Goal: Task Accomplishment & Management: Complete application form

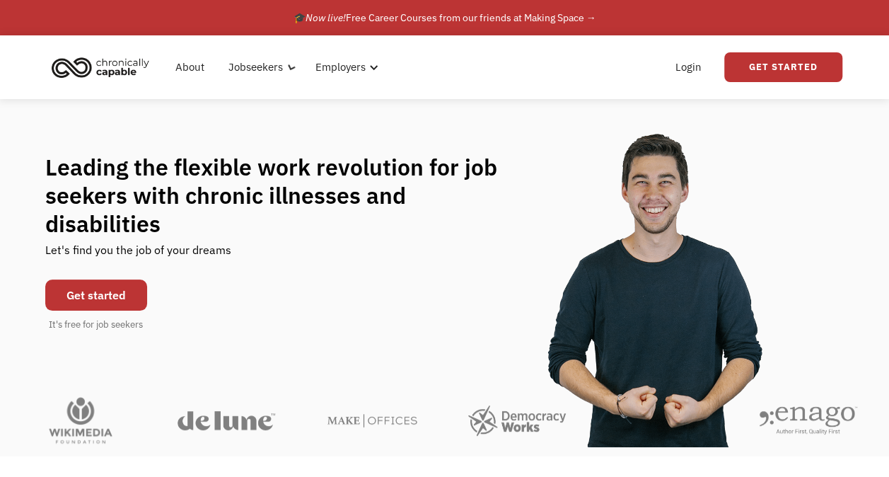
click at [453, 115] on div "Leading the flexible work revolution for job seekers with chronic illnesses and…" at bounding box center [444, 242] width 889 height 286
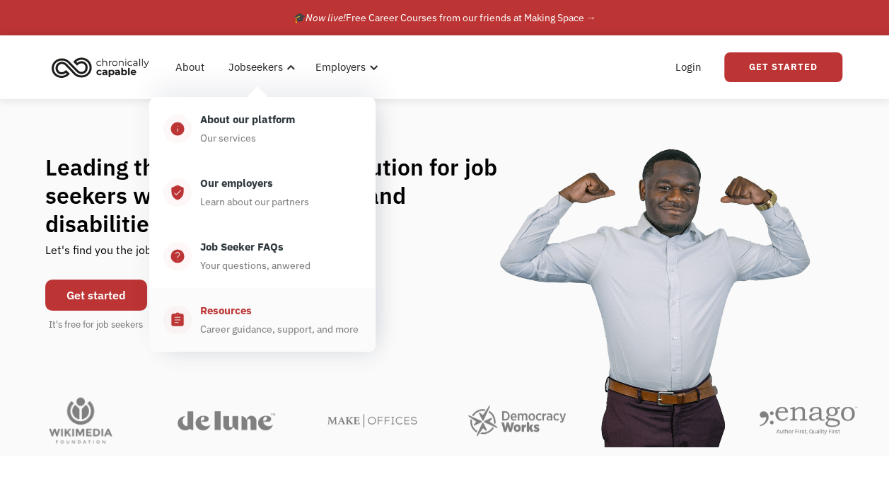
click at [219, 316] on div "Resources" at bounding box center [226, 310] width 52 height 17
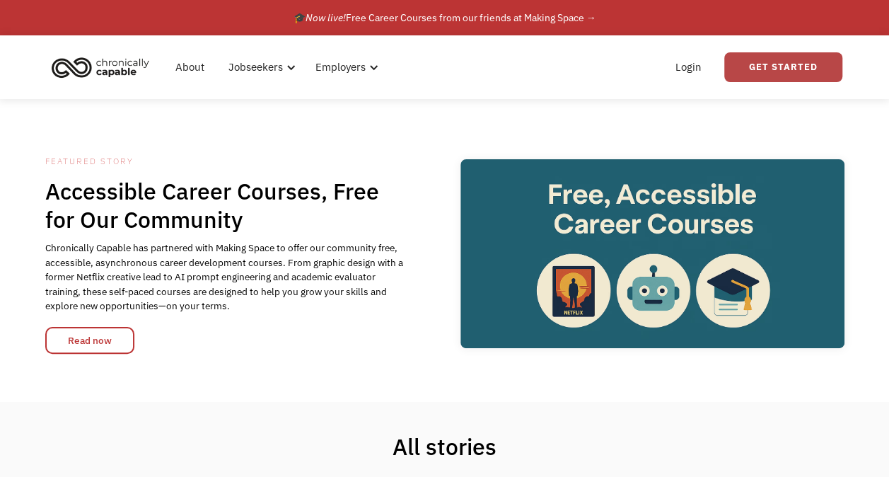
click at [752, 55] on link "Get Started" at bounding box center [784, 67] width 118 height 30
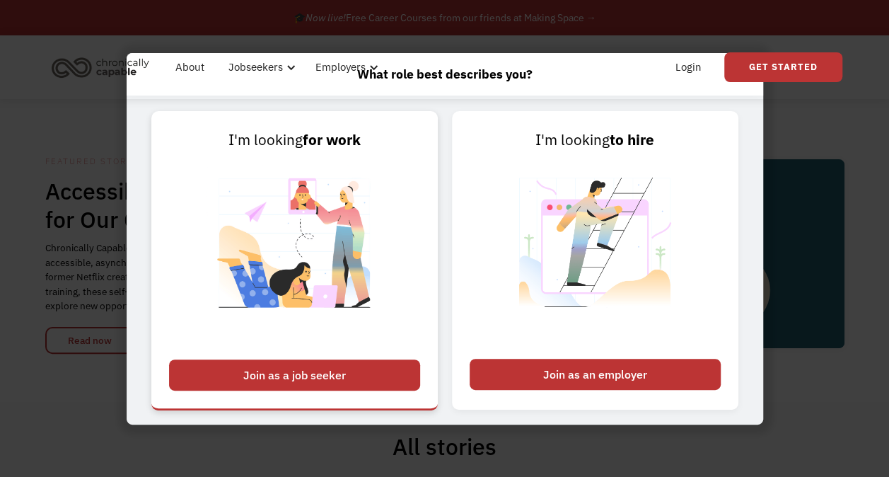
click at [351, 383] on div "Join as a job seeker" at bounding box center [294, 374] width 251 height 31
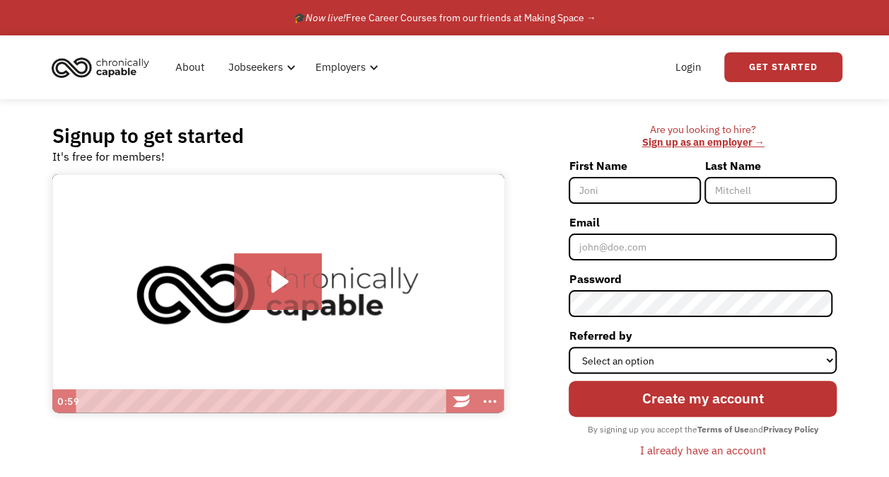
click at [643, 194] on input "First Name" at bounding box center [635, 190] width 132 height 27
type input "Kareem"
type input "Hafez"
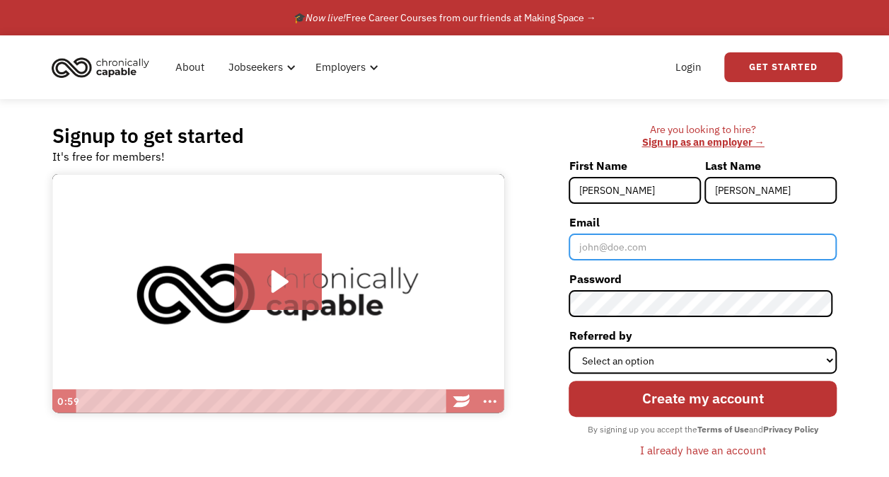
type input "[EMAIL_ADDRESS][DOMAIN_NAME]"
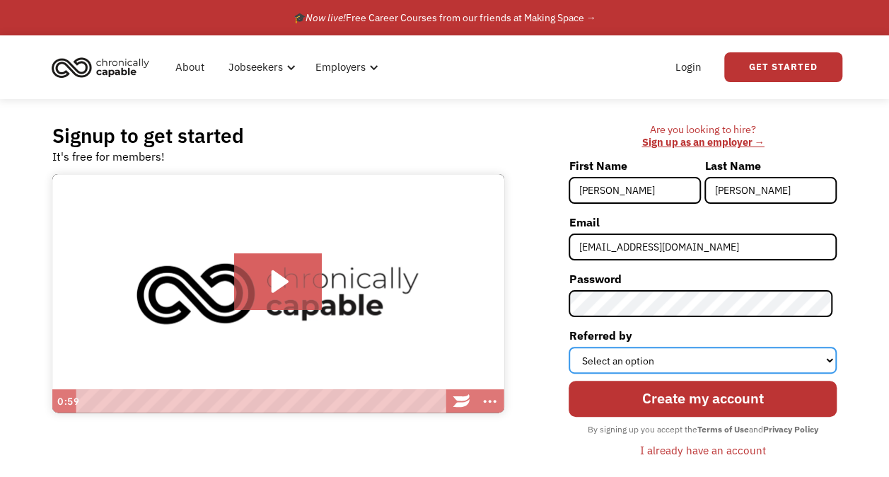
click at [667, 353] on select "Select an option Instagram Facebook Twitter Search Engine News Article Word of …" at bounding box center [703, 360] width 268 height 27
select select "Search Engine"
click at [573, 347] on select "Select an option Instagram Facebook Twitter Search Engine News Article Word of …" at bounding box center [703, 360] width 268 height 27
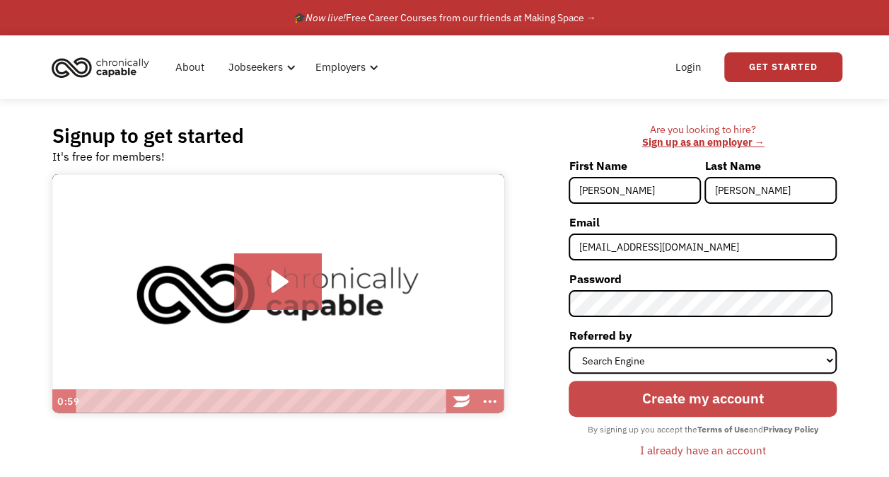
click at [795, 386] on input "Create my account" at bounding box center [703, 399] width 268 height 36
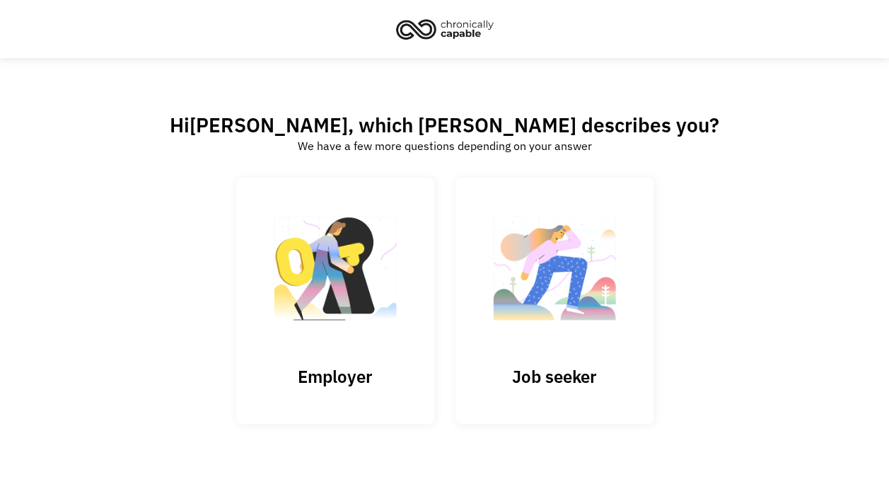
click at [700, 252] on div "Hi [PERSON_NAME] , which best describes you? We have a few more questions depen…" at bounding box center [445, 290] width 800 height 357
click at [614, 330] on img at bounding box center [555, 275] width 142 height 138
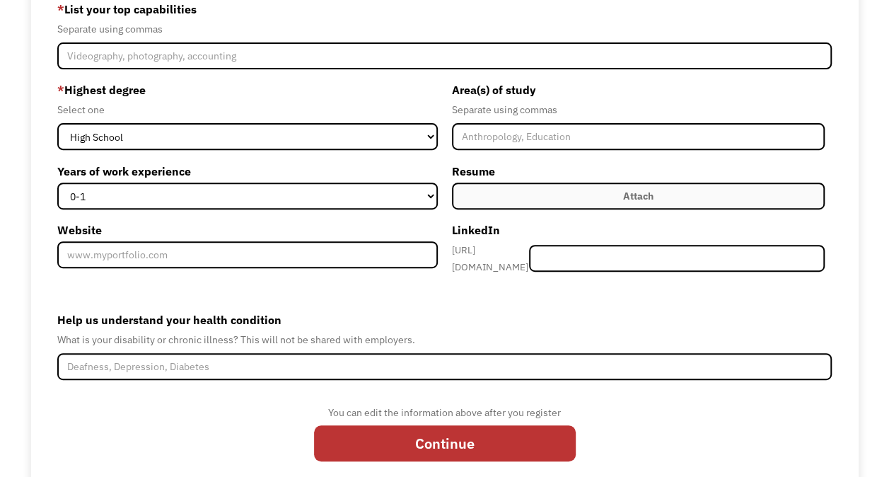
scroll to position [196, 0]
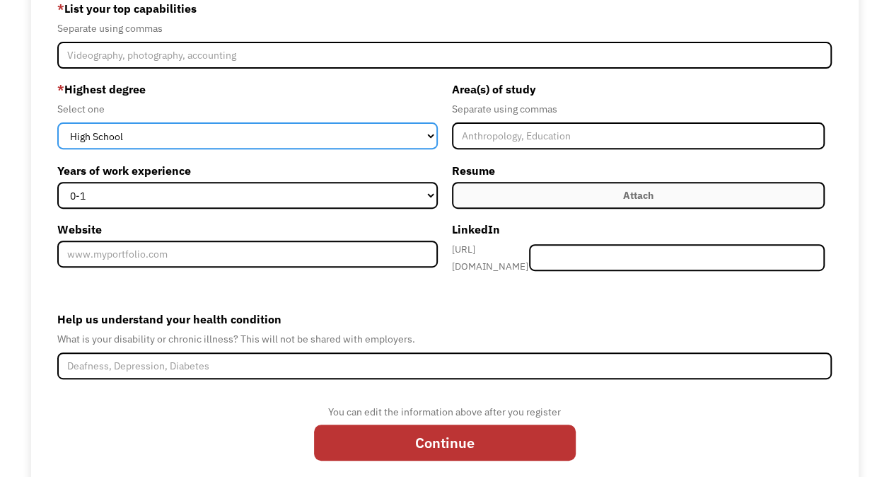
click at [360, 126] on select "High School Associates Bachelors Master's PhD" at bounding box center [247, 135] width 380 height 27
select select "bachelors"
click at [57, 122] on select "High School Associates Bachelors Master's PhD" at bounding box center [247, 135] width 380 height 27
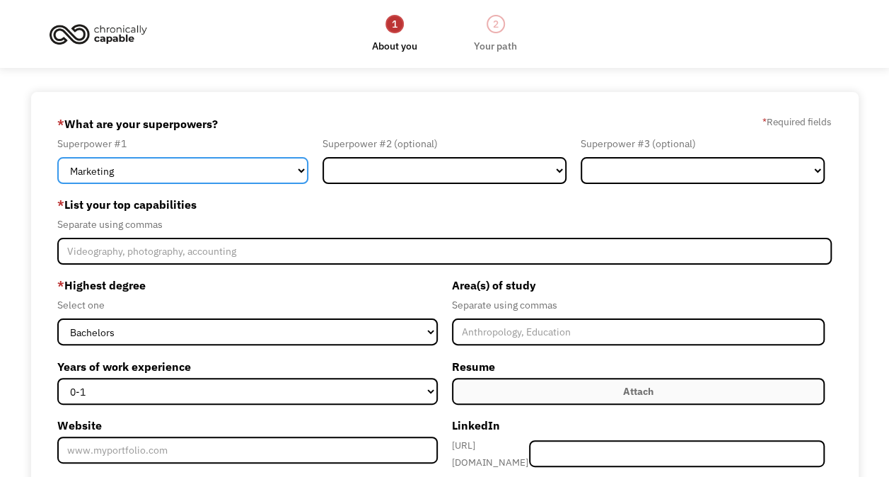
click at [250, 165] on select "Marketing Human Resources Finance Technology Operations Sales Industrial & Manu…" at bounding box center [182, 170] width 251 height 27
select select "Technology"
click at [57, 157] on select "Marketing Human Resources Finance Technology Operations Sales Industrial & Manu…" at bounding box center [182, 170] width 251 height 27
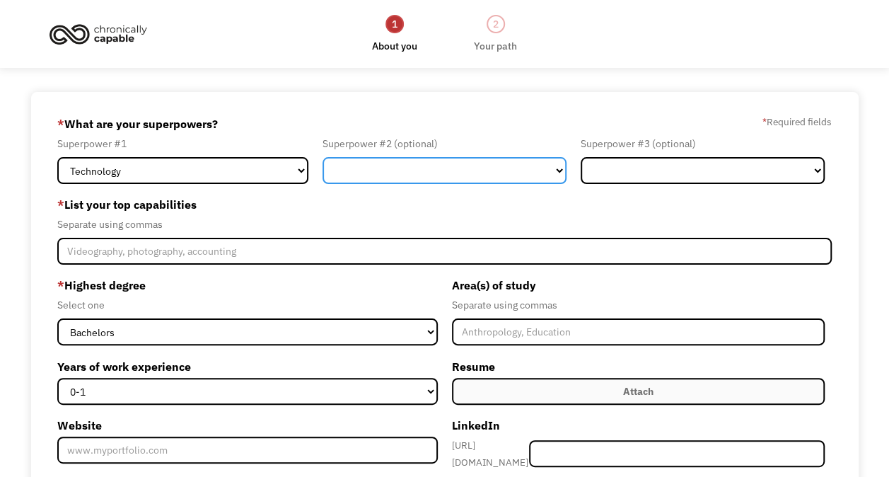
click at [458, 177] on select "Marketing Human Resources Finance Technology Operations Sales Industrial & Manu…" at bounding box center [445, 170] width 244 height 27
select select "Administration"
click at [323, 157] on select "Marketing Human Resources Finance Technology Operations Sales Industrial & Manu…" at bounding box center [445, 170] width 244 height 27
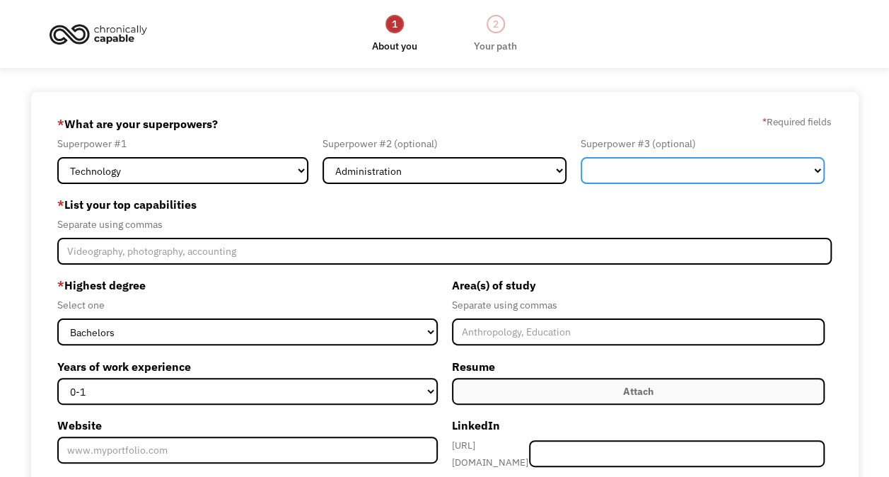
click at [667, 173] on select "Marketing Human Resources Finance Technology Operations Sales Industrial & Manu…" at bounding box center [703, 170] width 244 height 27
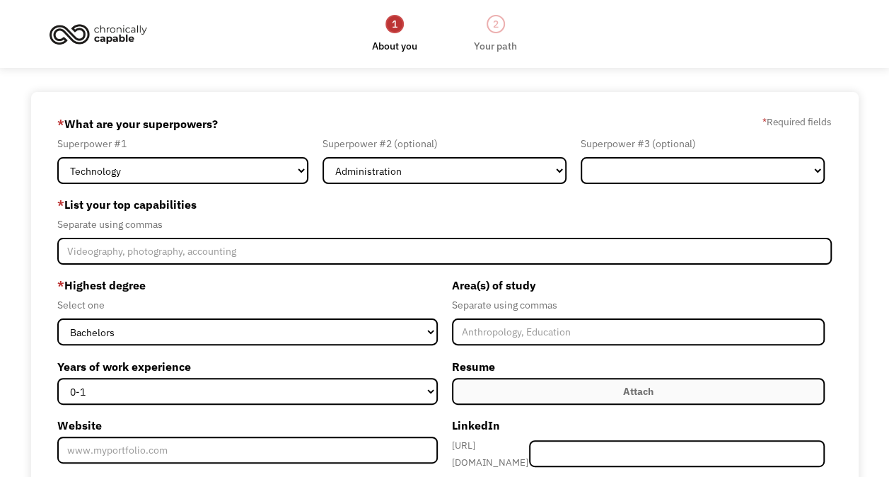
click at [514, 212] on label "* List your top capabilities" at bounding box center [444, 204] width 775 height 23
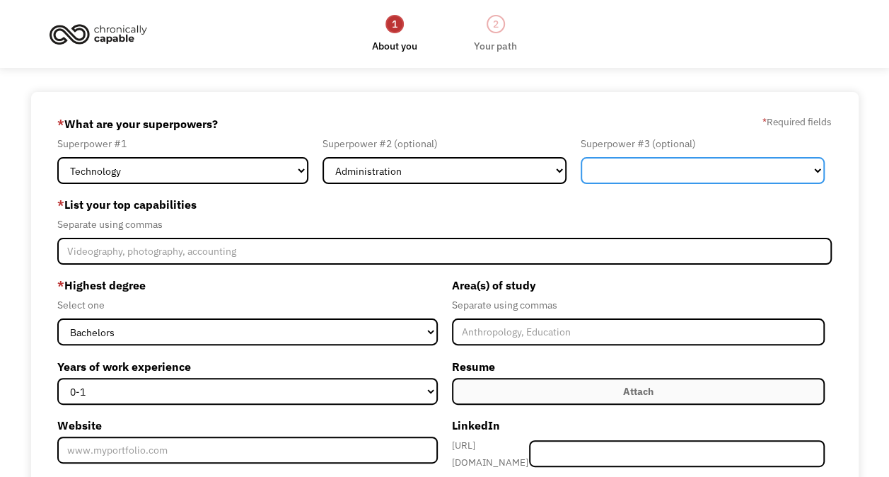
click at [696, 171] on select "Marketing Human Resources Finance Technology Operations Sales Industrial & Manu…" at bounding box center [703, 170] width 244 height 27
select select "Sales"
click at [581, 157] on select "Marketing Human Resources Finance Technology Operations Sales Industrial & Manu…" at bounding box center [703, 170] width 244 height 27
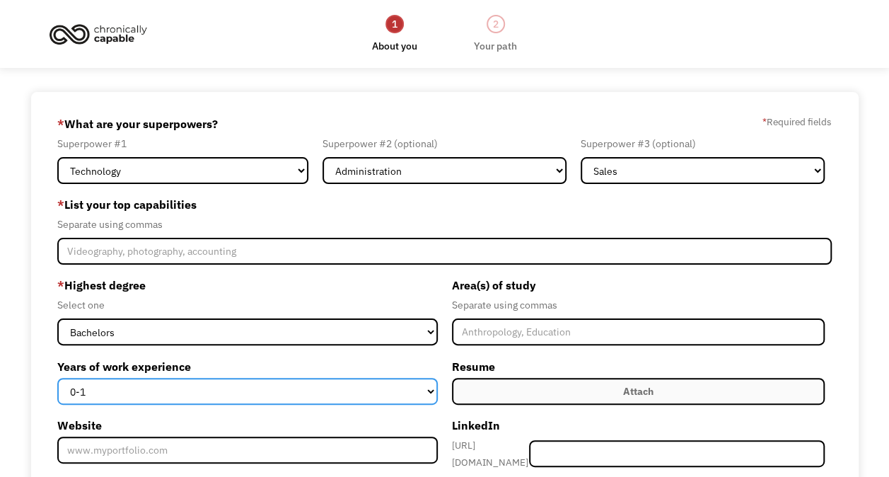
click at [369, 385] on select "0-1 2-4 5-10 11-15 15+" at bounding box center [247, 391] width 380 height 27
click at [57, 378] on select "0-1 2-4 5-10 11-15 15+" at bounding box center [247, 391] width 380 height 27
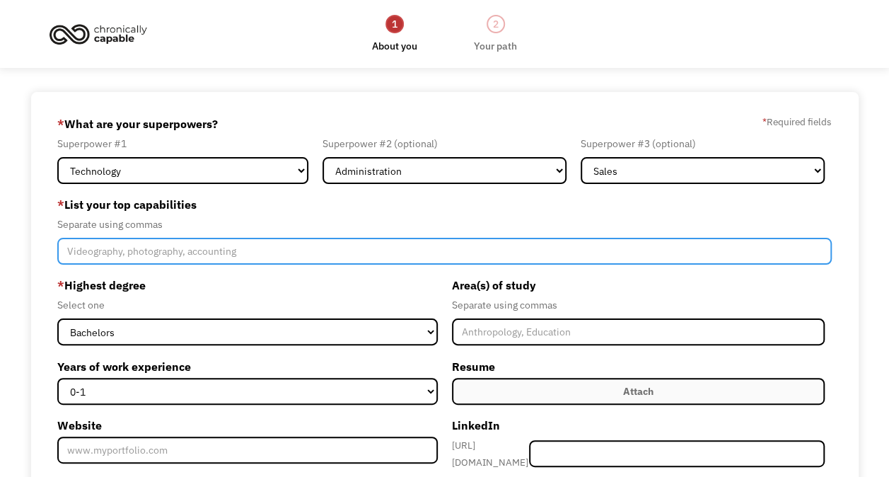
click at [291, 249] on input "Member-Create-Step1" at bounding box center [444, 251] width 775 height 27
type input "c"
click at [359, 246] on input "programing," at bounding box center [444, 251] width 775 height 27
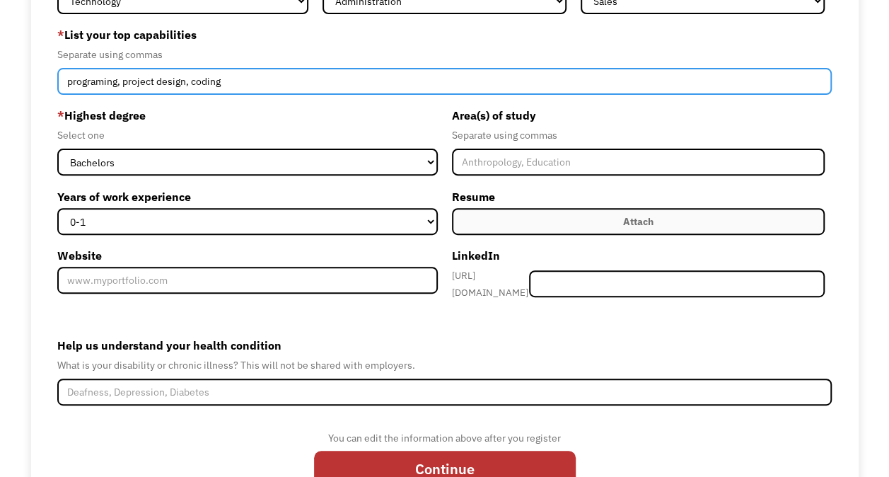
scroll to position [226, 0]
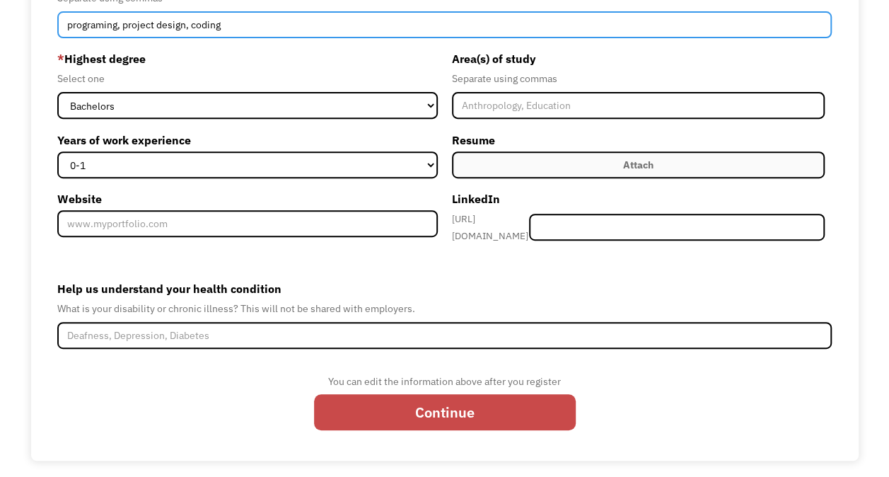
type input "programing, project design, coding"
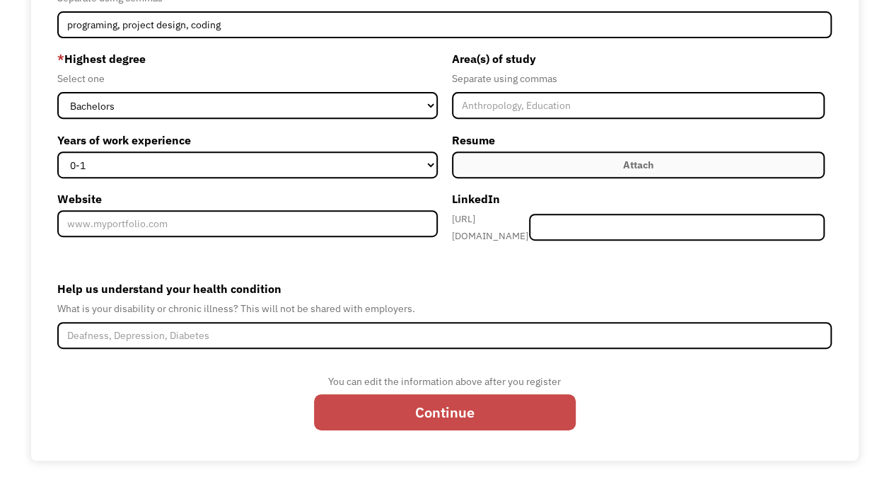
click at [412, 394] on input "Continue" at bounding box center [445, 412] width 262 height 36
type input "Please wait..."
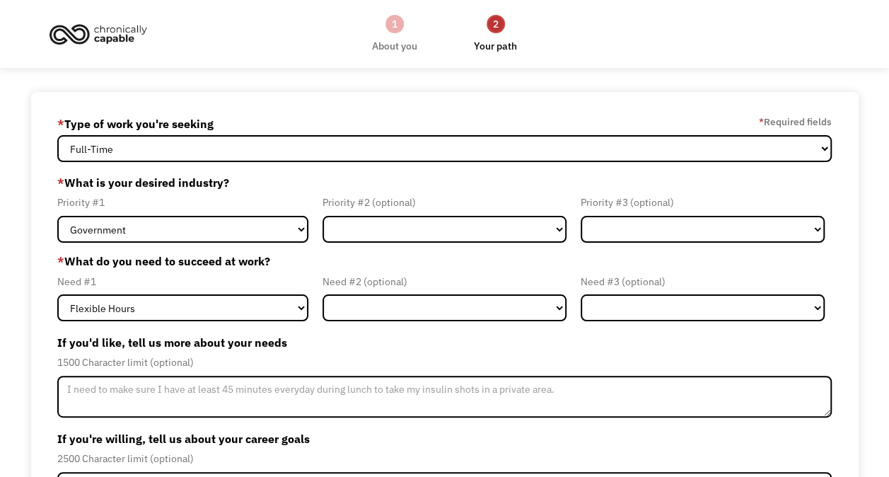
scroll to position [149, 0]
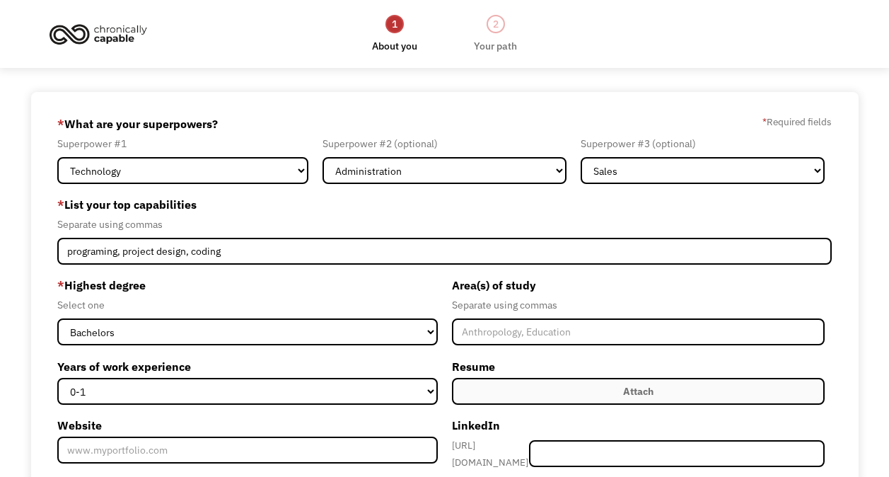
select select "Technology"
select select "Administration"
select select "Sales"
select select "bachelors"
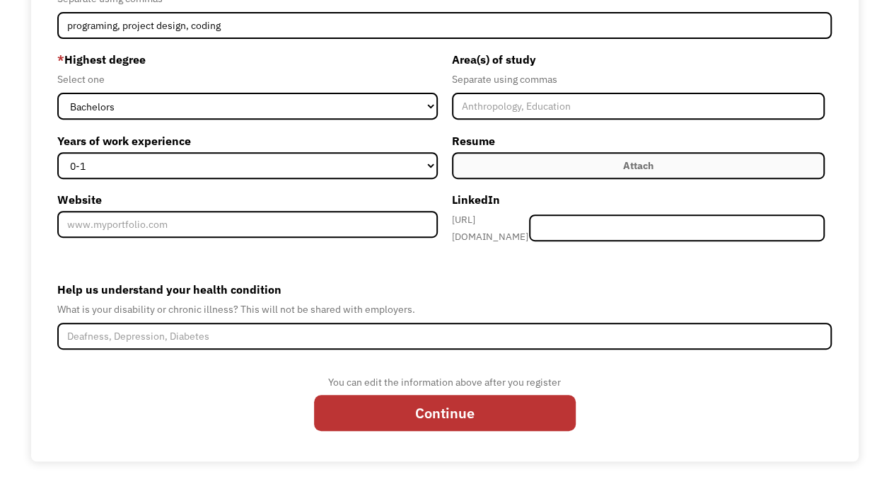
scroll to position [226, 0]
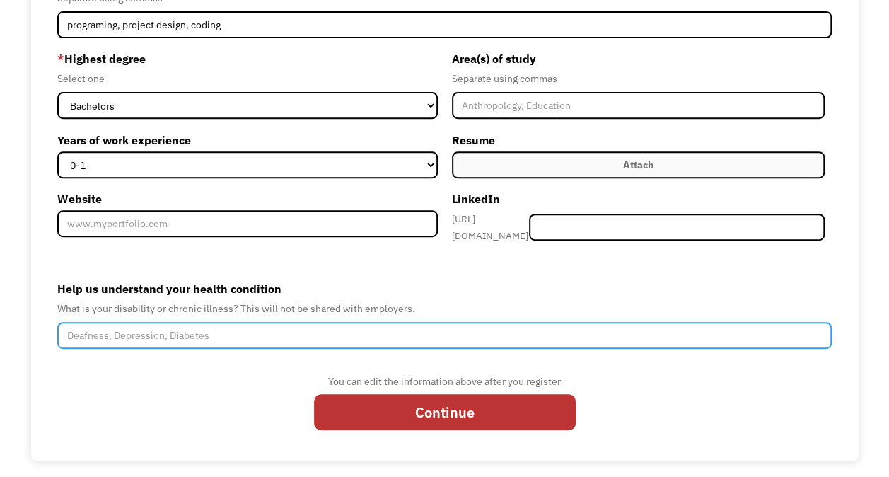
click at [265, 330] on input "Help us understand your health condition" at bounding box center [444, 335] width 775 height 27
type input "i"
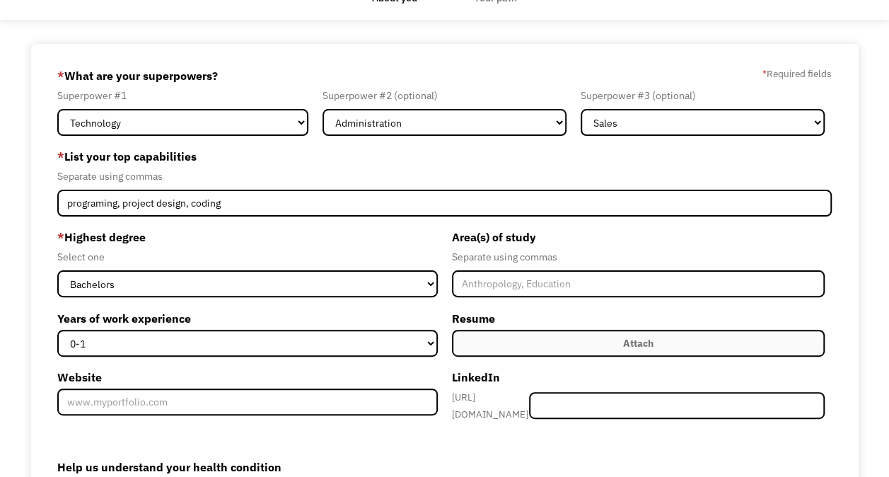
scroll to position [0, 0]
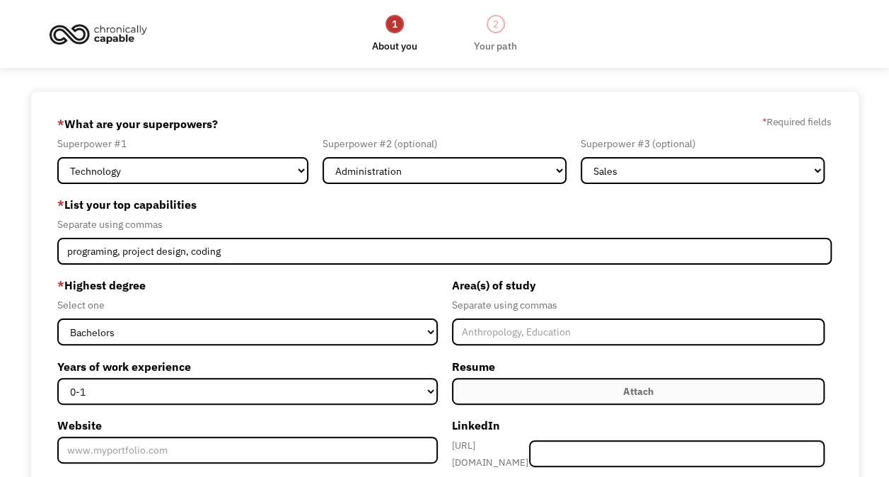
type input "i am disabled person, wheelchair user, and i can work from home"
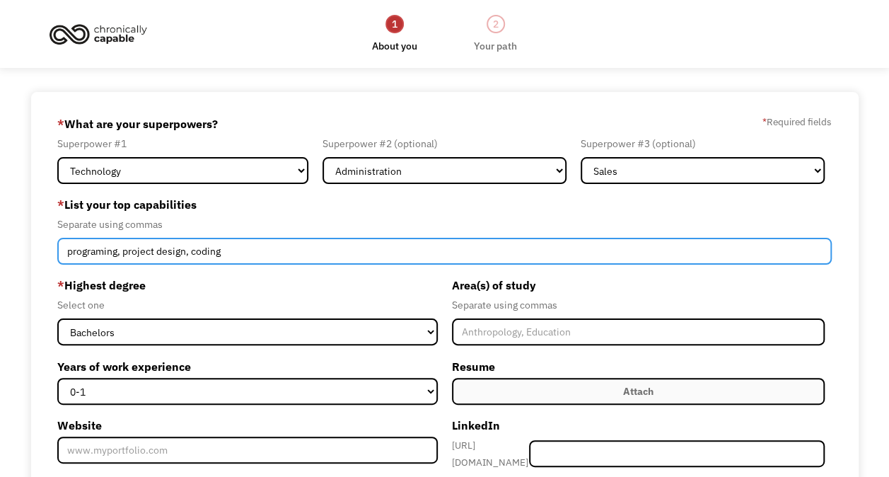
click at [300, 249] on input "programing, project design, coding" at bounding box center [444, 251] width 775 height 27
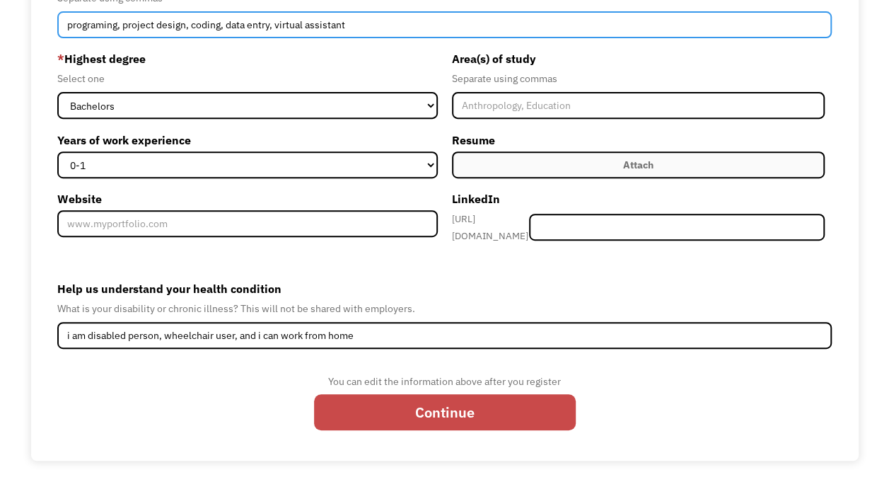
type input "programing, project design, coding, data entry, virtual assistant"
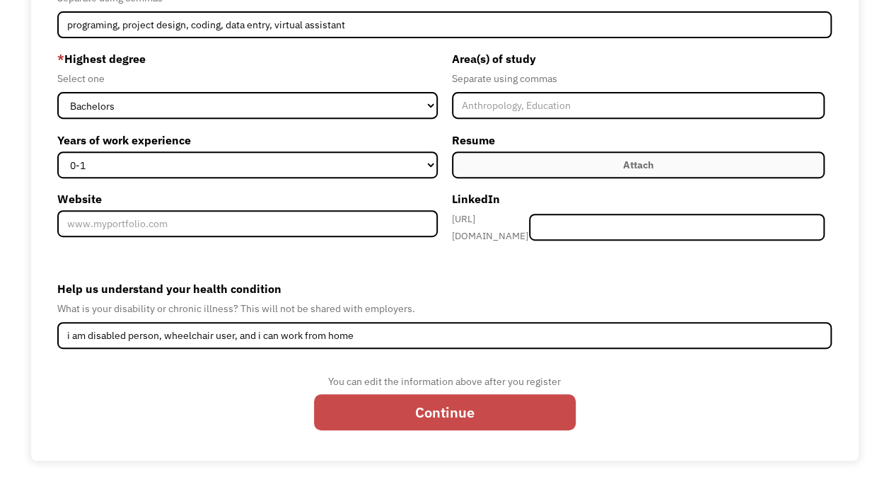
click at [427, 406] on input "Continue" at bounding box center [445, 412] width 262 height 36
type input "Please wait..."
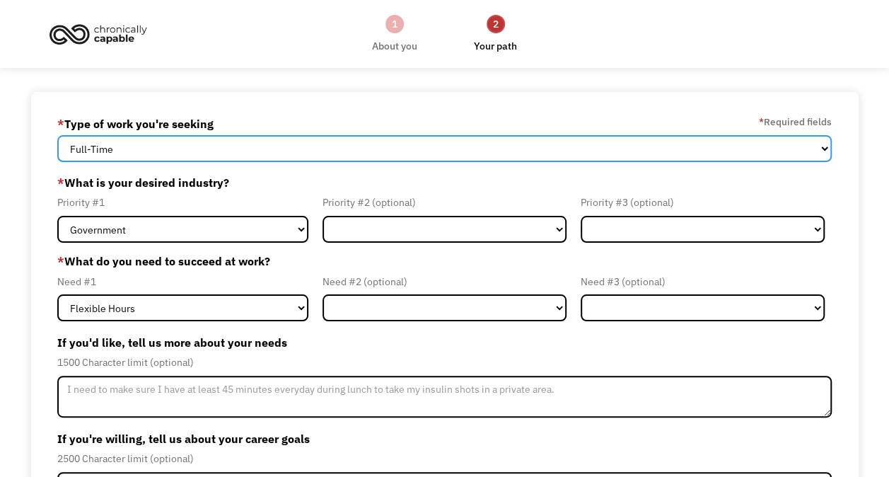
click at [374, 153] on select "Full-Time Part-Time Both Full-Time and Part-Time" at bounding box center [444, 148] width 775 height 27
select select "part-time"
click at [57, 135] on select "Full-Time Part-Time Both Full-Time and Part-Time" at bounding box center [444, 148] width 775 height 27
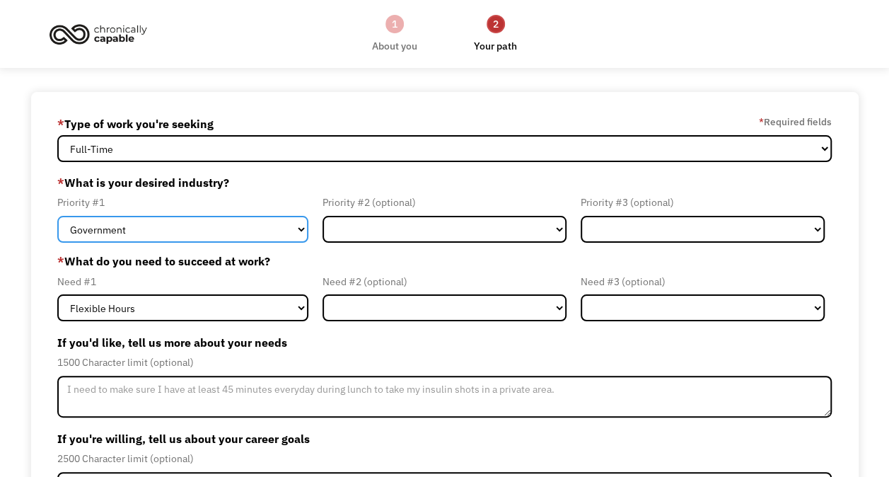
click at [300, 231] on select "Government Finance & Insurance Health & Social Care Tech & Engineering Creative…" at bounding box center [182, 229] width 251 height 27
select select "Tech & Engineering"
click at [57, 216] on select "Government Finance & Insurance Health & Social Care Tech & Engineering Creative…" at bounding box center [182, 229] width 251 height 27
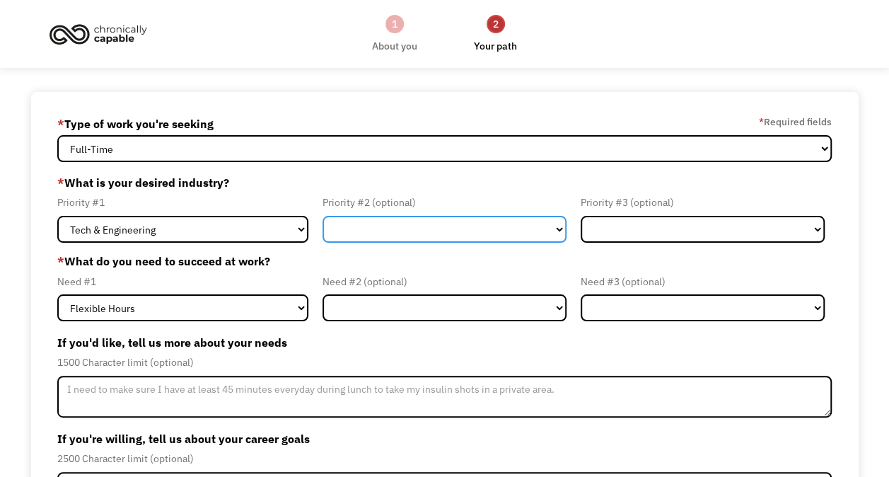
click at [415, 236] on select "Government Finance & Insurance Health & Social Care Tech & Engineering Creative…" at bounding box center [445, 229] width 244 height 27
select select "Administrative"
click at [323, 216] on select "Government Finance & Insurance Health & Social Care Tech & Engineering Creative…" at bounding box center [445, 229] width 244 height 27
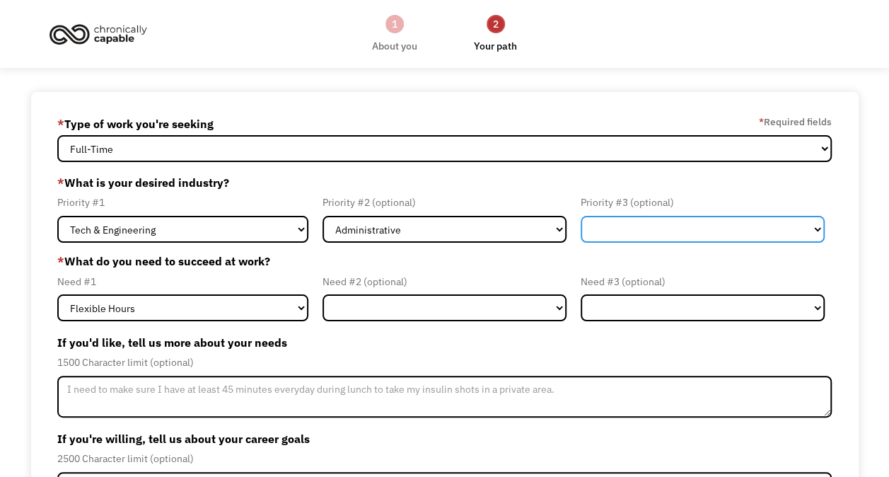
click at [651, 219] on select "Government Finance & Insurance Health & Social Care Tech & Engineering Creative…" at bounding box center [703, 229] width 244 height 27
select select "Creative & Design"
click at [581, 216] on select "Government Finance & Insurance Health & Social Care Tech & Engineering Creative…" at bounding box center [703, 229] width 244 height 27
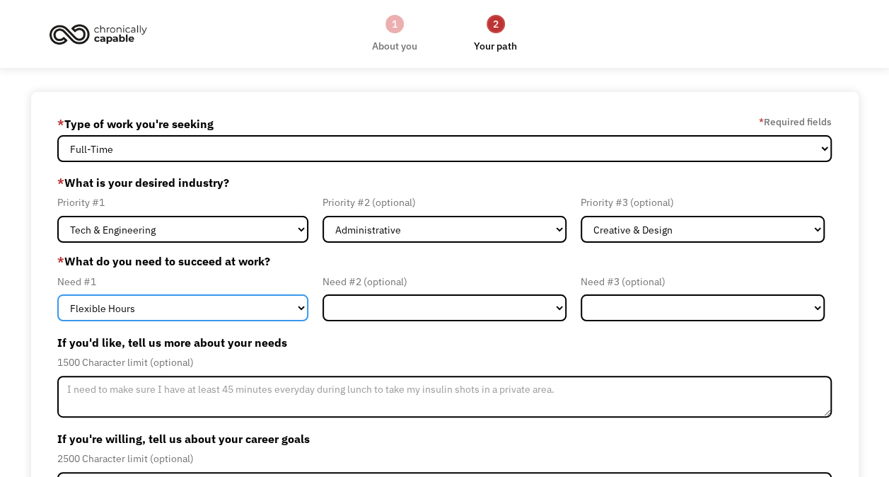
click at [279, 313] on select "Flexible Hours Remote Work Service Animal On-site Accommodations Visual Support…" at bounding box center [182, 307] width 251 height 27
select select "Remote Work"
click at [57, 294] on select "Flexible Hours Remote Work Service Animal On-site Accommodations Visual Support…" at bounding box center [182, 307] width 251 height 27
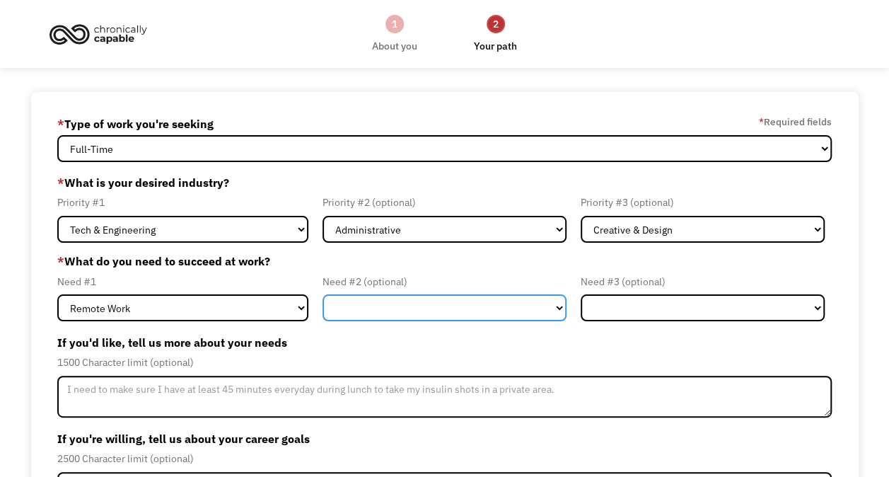
click at [422, 296] on select "Flexible Hours Remote Work Service Animal On-site Accommodations Visual Support…" at bounding box center [445, 307] width 244 height 27
select select "Flexible Hours"
click at [323, 294] on select "Flexible Hours Remote Work Service Animal On-site Accommodations Visual Support…" at bounding box center [445, 307] width 244 height 27
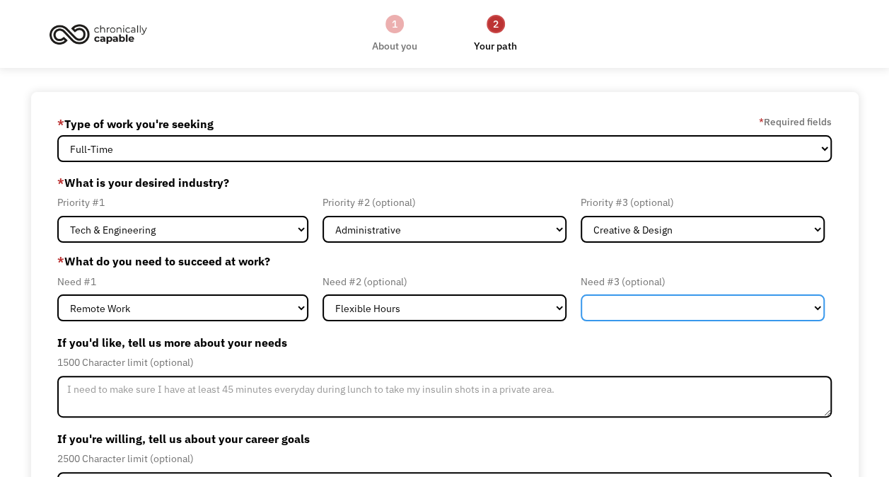
click at [664, 311] on select "Flexible Hours Remote Work Service Animal On-site Accommodations Visual Support…" at bounding box center [703, 307] width 244 height 27
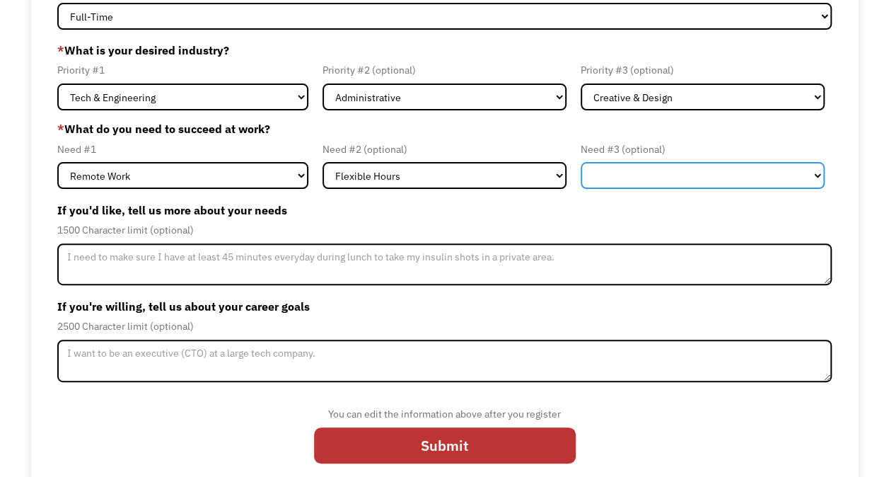
scroll to position [133, 0]
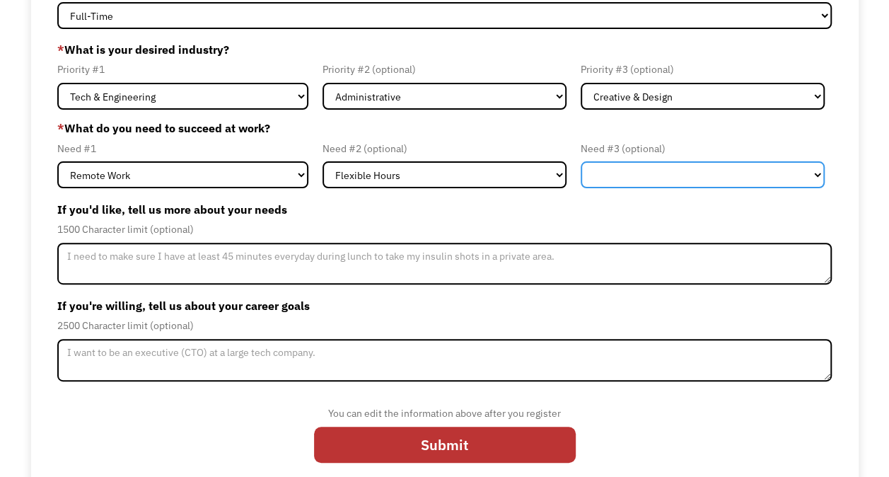
click at [653, 181] on select "Flexible Hours Remote Work Service Animal On-site Accommodations Visual Support…" at bounding box center [703, 174] width 244 height 27
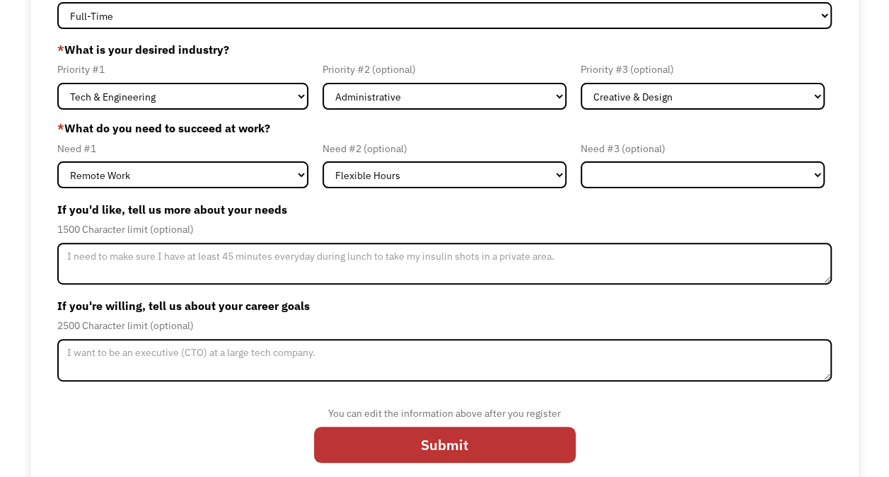
click at [515, 219] on label "If you'd like, tell us more about your needs" at bounding box center [444, 209] width 775 height 23
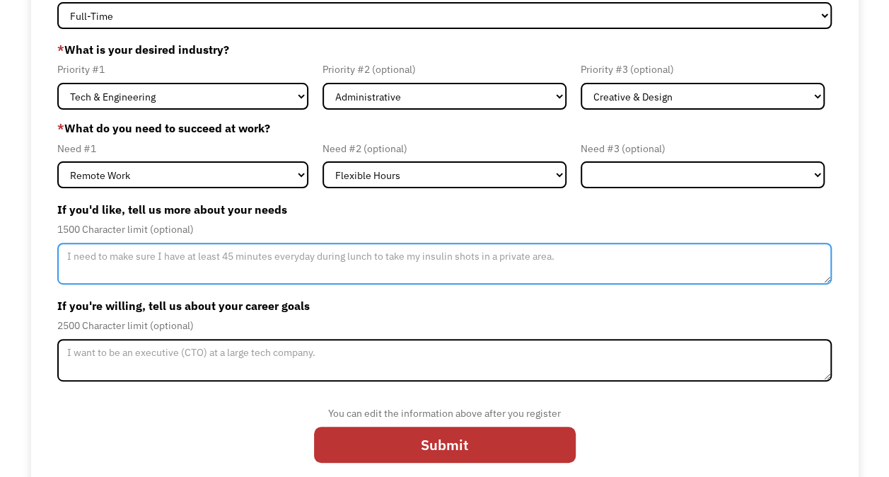
click at [586, 258] on textarea "Member-Update-Form-Step2" at bounding box center [444, 264] width 775 height 42
type textarea "i"
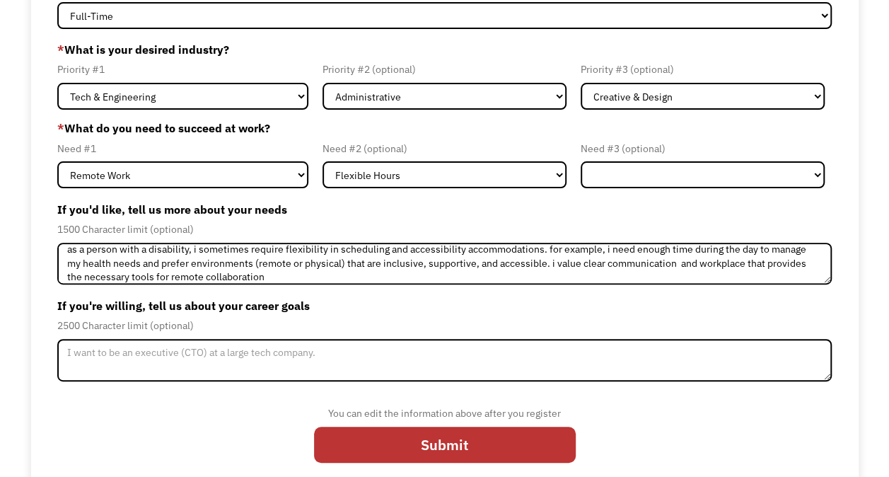
scroll to position [5, 0]
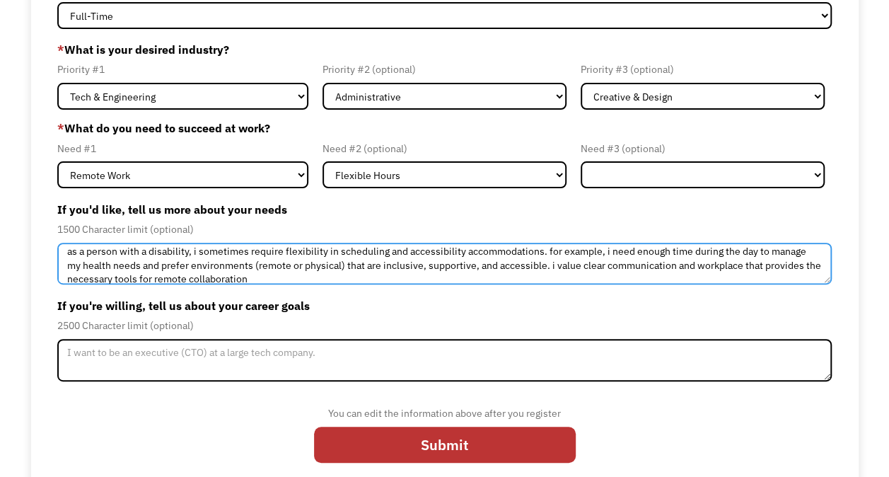
click at [192, 254] on textarea "as a person with a disability, i sometimes require flexibility in scheduling an…" at bounding box center [444, 264] width 775 height 42
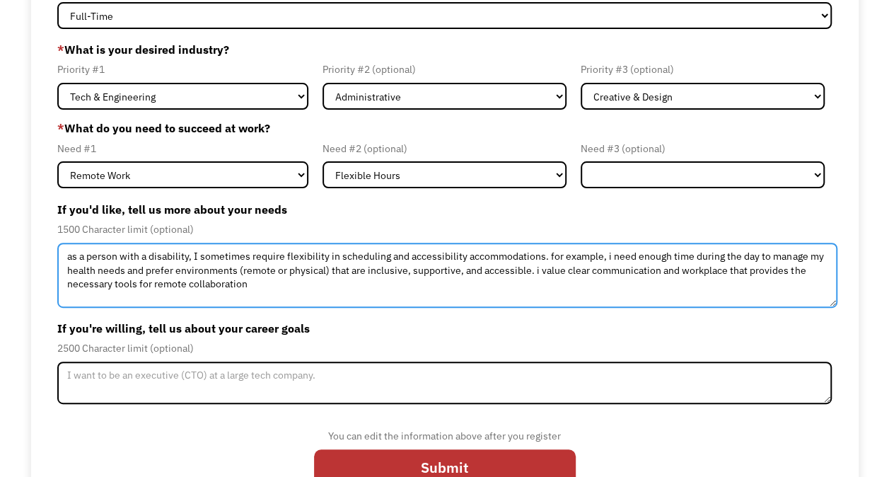
drag, startPoint x: 827, startPoint y: 279, endPoint x: 835, endPoint y: 302, distance: 24.6
click at [835, 302] on textarea "as a person with a disability, I sometimes require flexibility in scheduling an…" at bounding box center [447, 275] width 780 height 65
click at [72, 258] on textarea "as a person with a disability, I sometimes require flexibility in scheduling an…" at bounding box center [447, 276] width 781 height 66
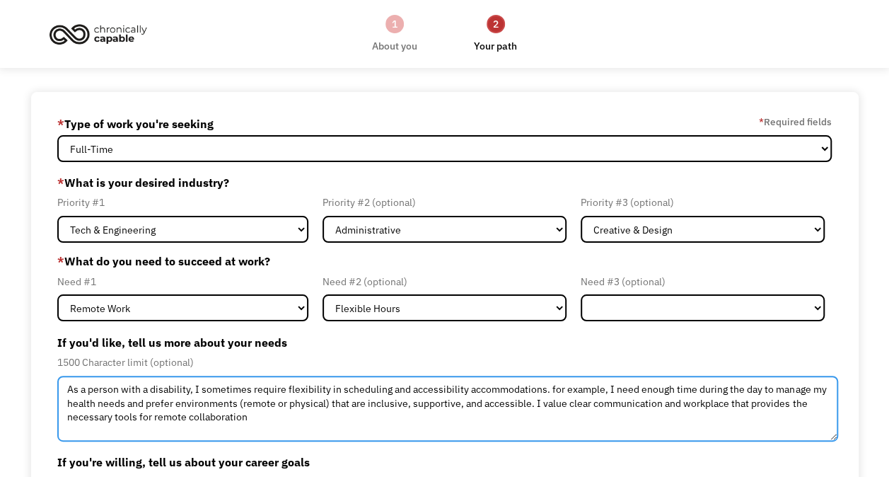
scroll to position [173, 0]
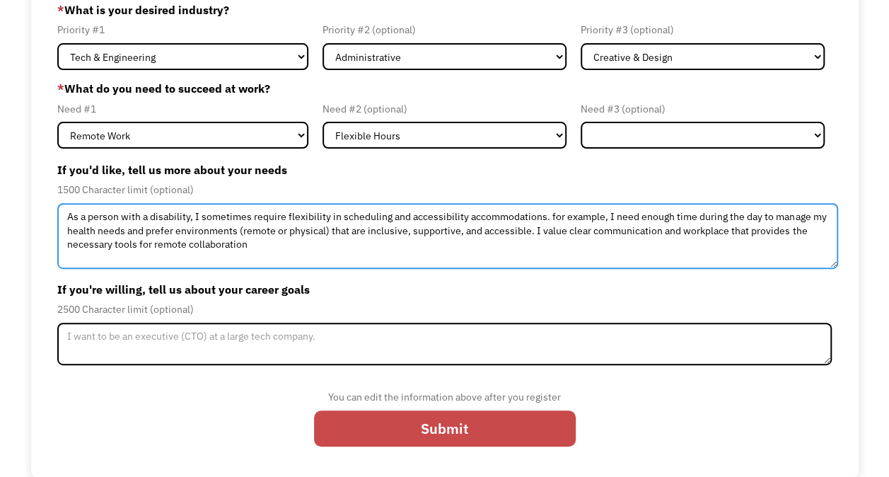
type textarea "As a person with a disability, I sometimes require flexibility in scheduling an…"
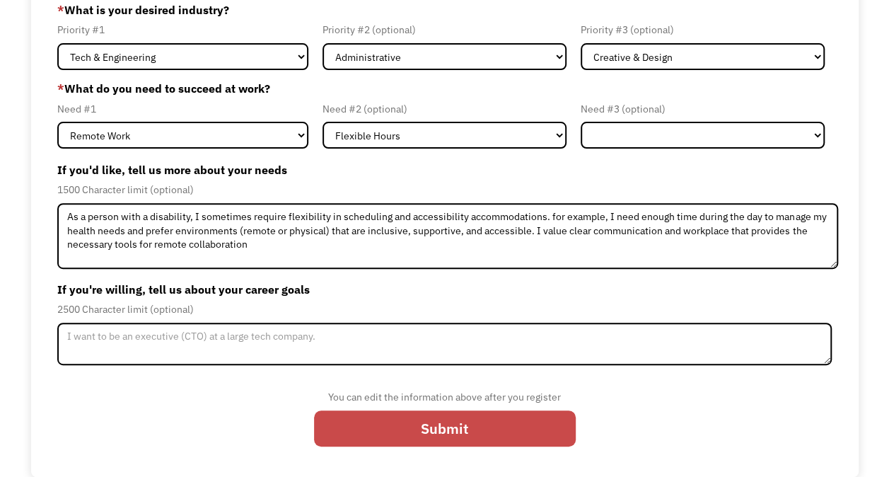
click at [396, 420] on input "Submit" at bounding box center [445, 428] width 262 height 36
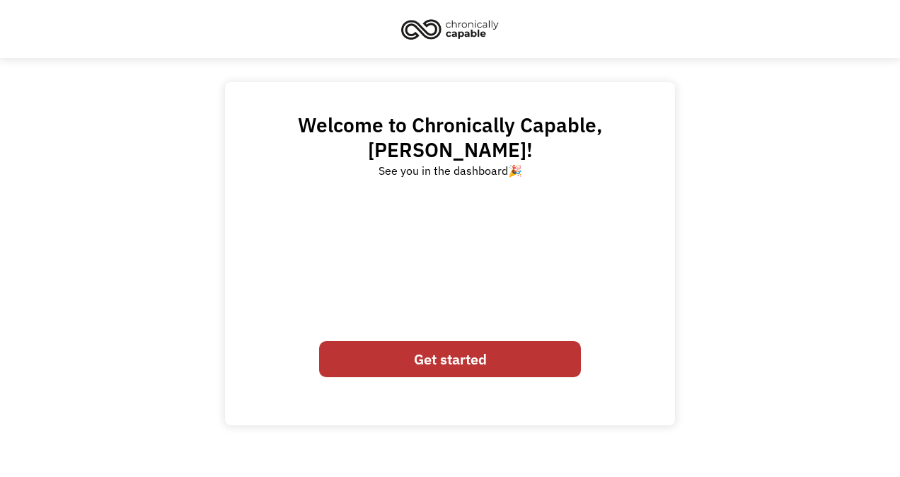
click at [504, 342] on link "Get started" at bounding box center [450, 359] width 262 height 36
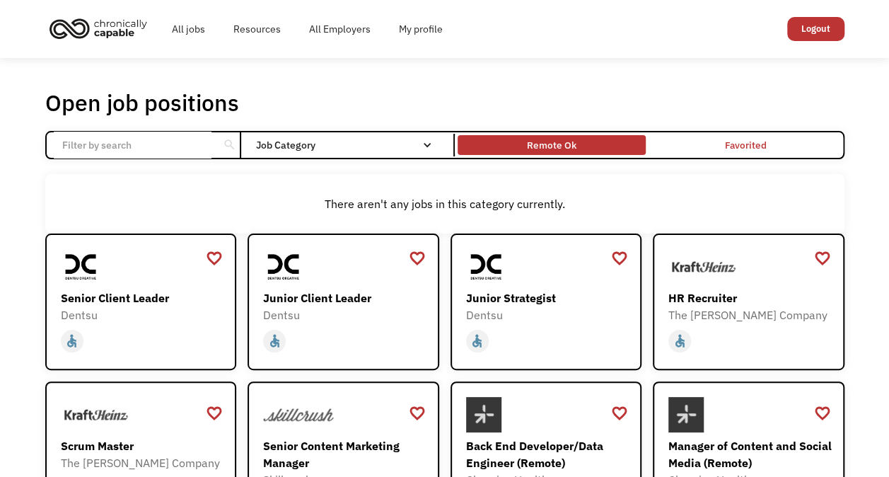
click at [596, 139] on div "Remote Ok" at bounding box center [552, 145] width 188 height 13
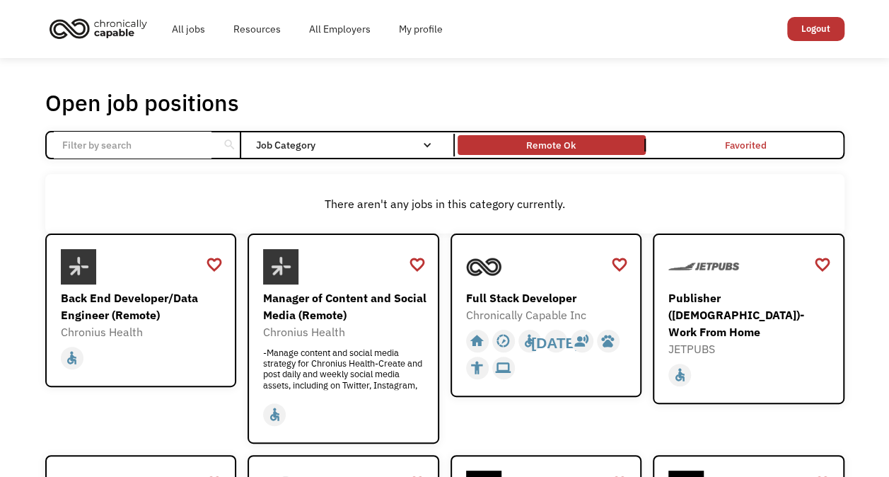
click at [412, 157] on div "search Filter by category Administration Communications & Public Relations Cust…" at bounding box center [445, 145] width 800 height 28
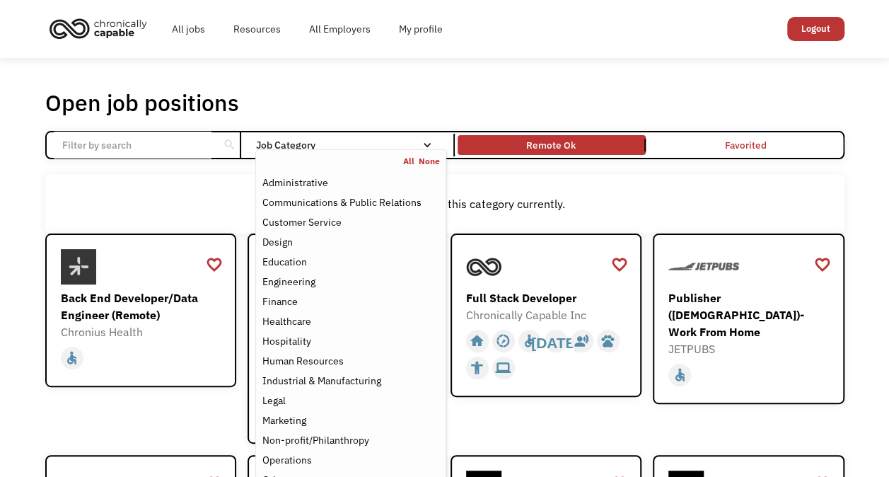
click at [406, 154] on nav "All None Administrative Communications & Public Relations Customer Service Desi…" at bounding box center [350, 362] width 190 height 426
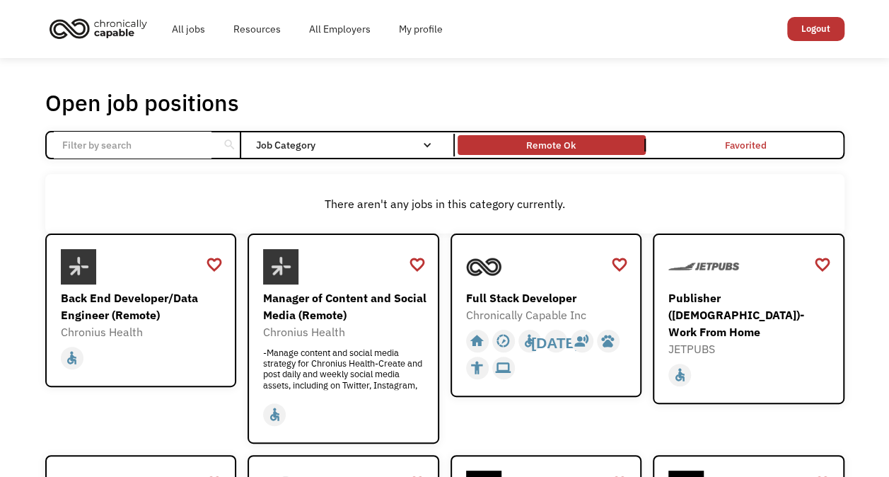
click at [144, 201] on div "There aren't any jobs in this category currently." at bounding box center [444, 203] width 785 height 17
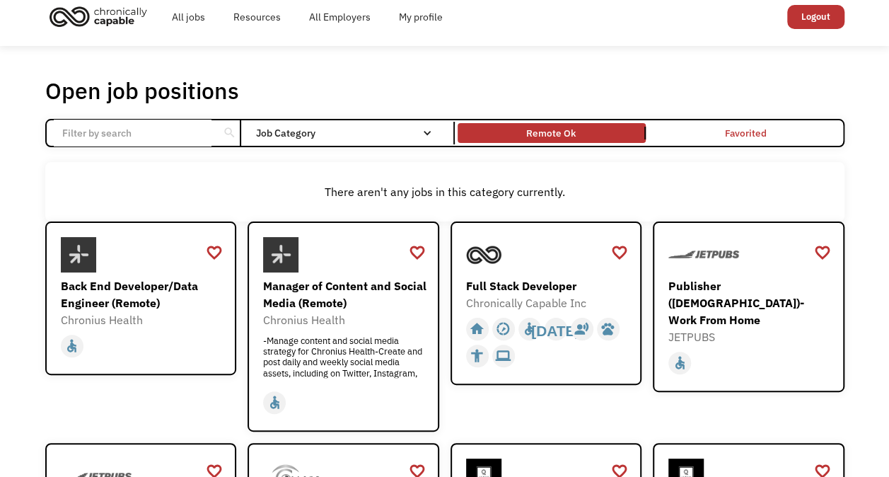
scroll to position [11, 0]
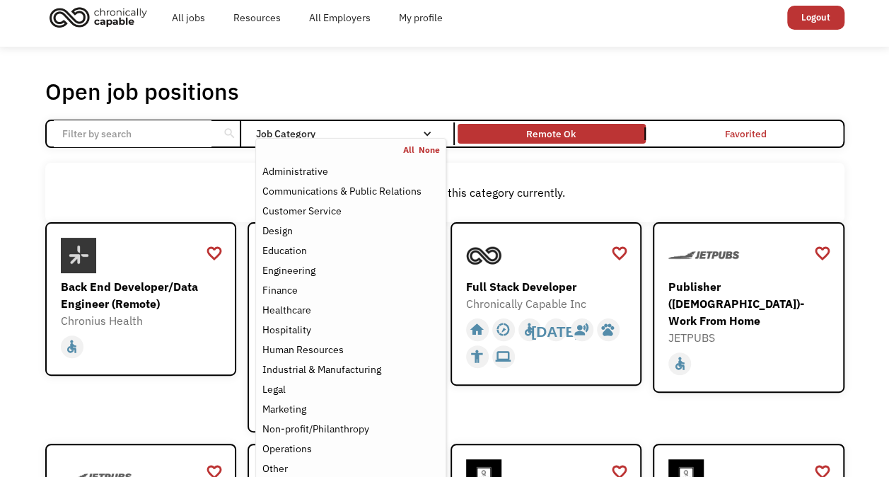
click at [417, 144] on link "All" at bounding box center [411, 149] width 16 height 11
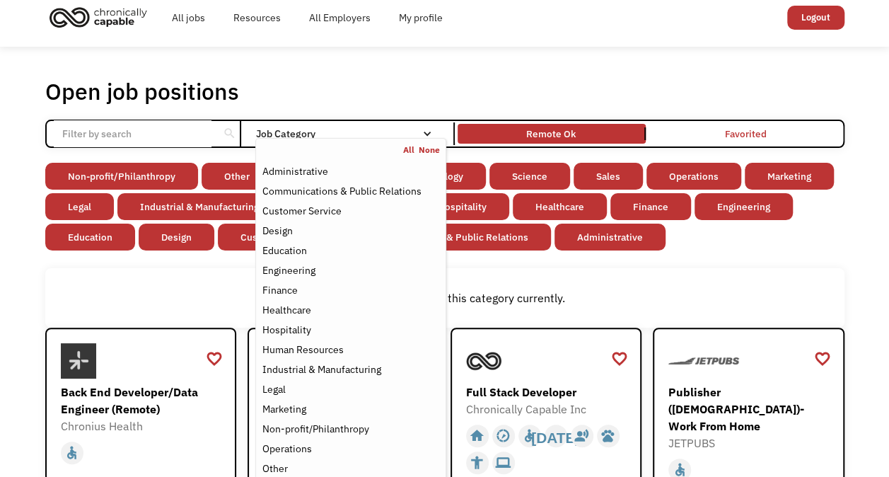
click at [422, 148] on link "None" at bounding box center [429, 149] width 21 height 11
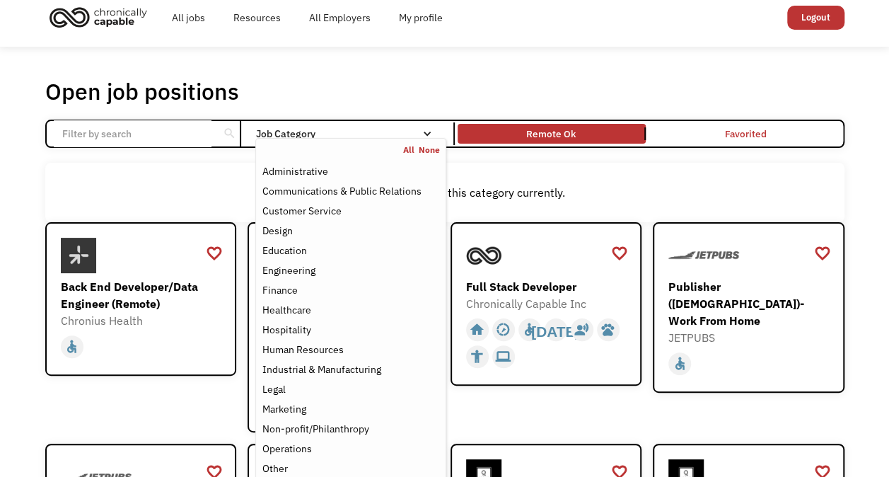
click at [422, 148] on link "None" at bounding box center [429, 149] width 21 height 11
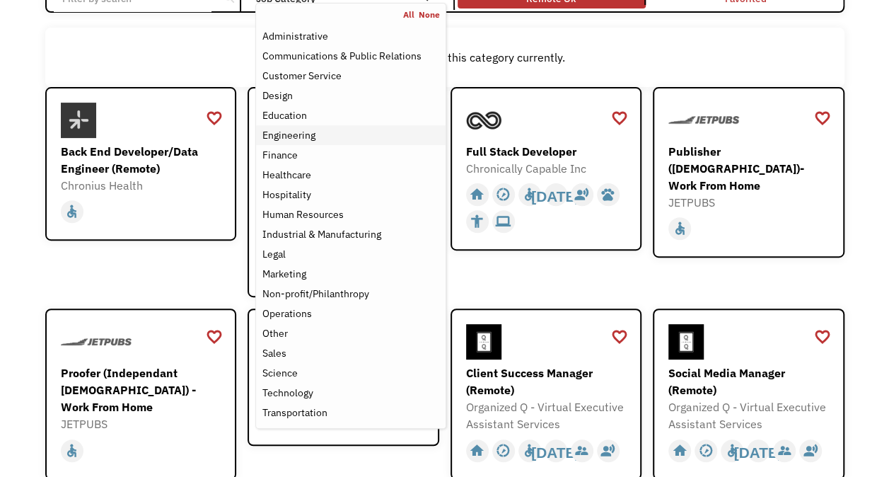
scroll to position [146, 0]
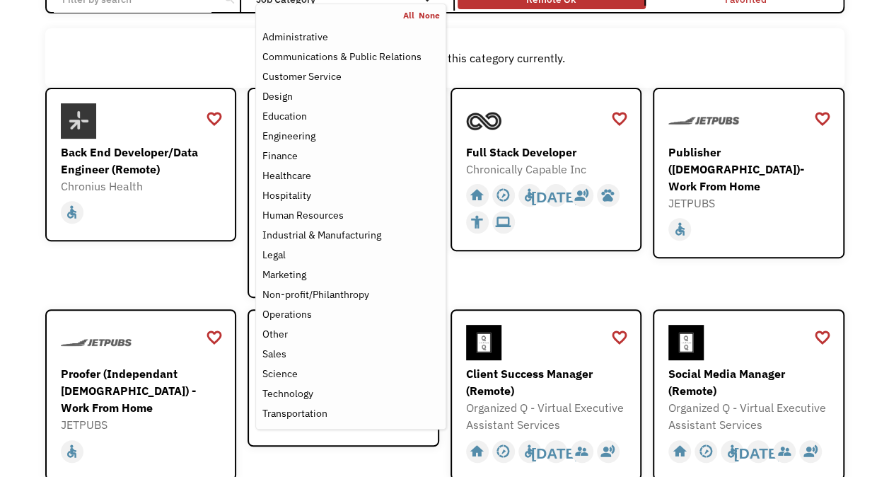
click at [788, 271] on div "favorite_border favorite Saving Publisher (Independent Contractor)- Work From H…" at bounding box center [749, 193] width 192 height 210
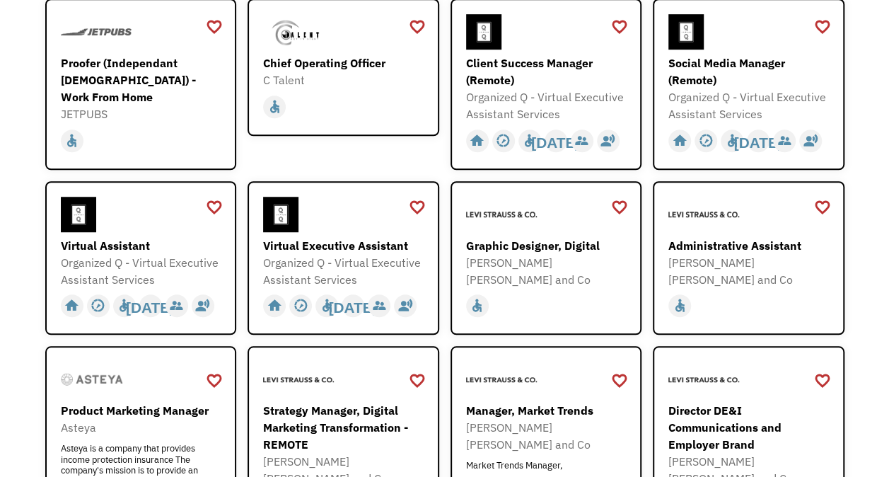
scroll to position [485, 0]
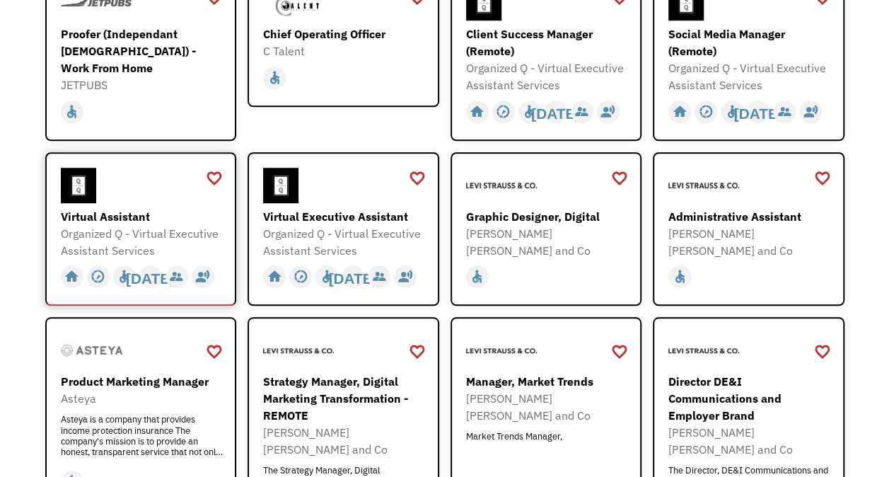
click at [180, 221] on div "Virtual Assistant" at bounding box center [143, 216] width 164 height 17
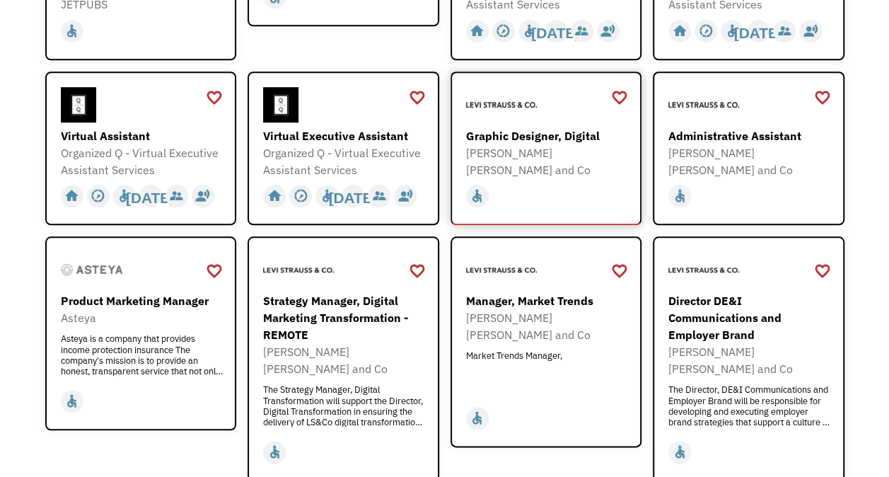
scroll to position [649, 0]
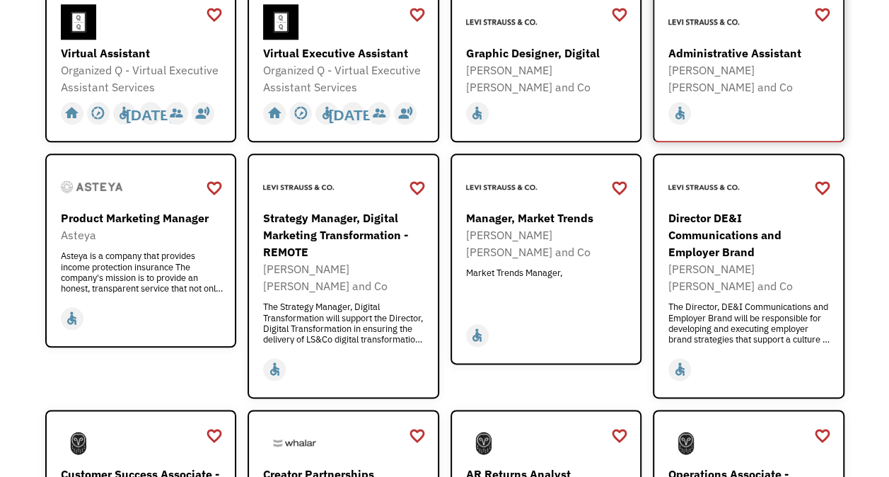
click at [715, 65] on div "[PERSON_NAME] [PERSON_NAME] and Co" at bounding box center [751, 79] width 164 height 34
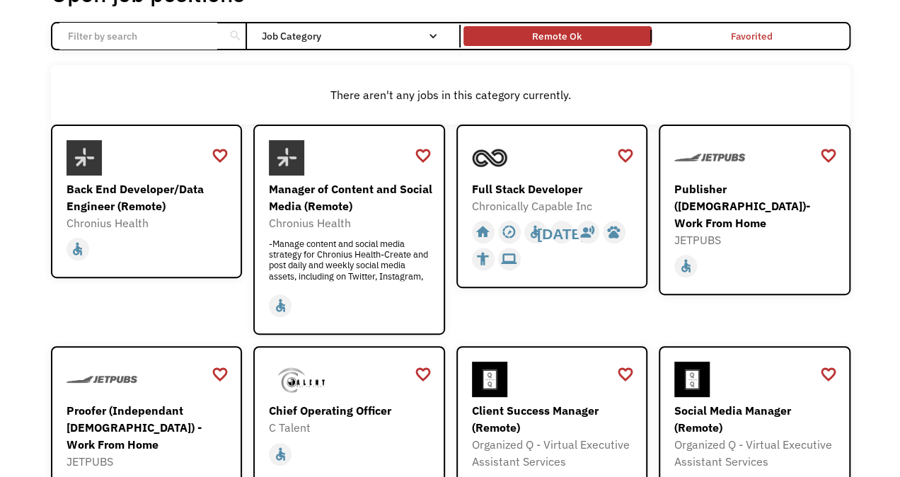
scroll to position [0, 0]
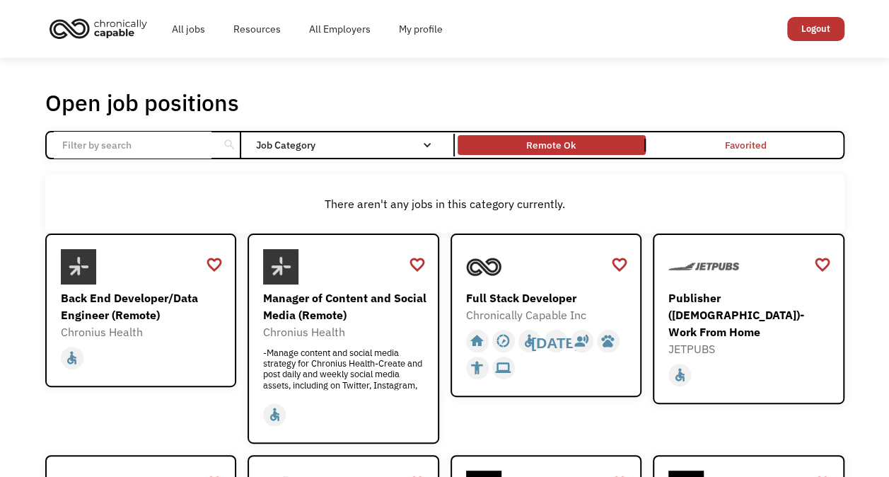
click at [156, 139] on input "Email Form" at bounding box center [133, 145] width 158 height 27
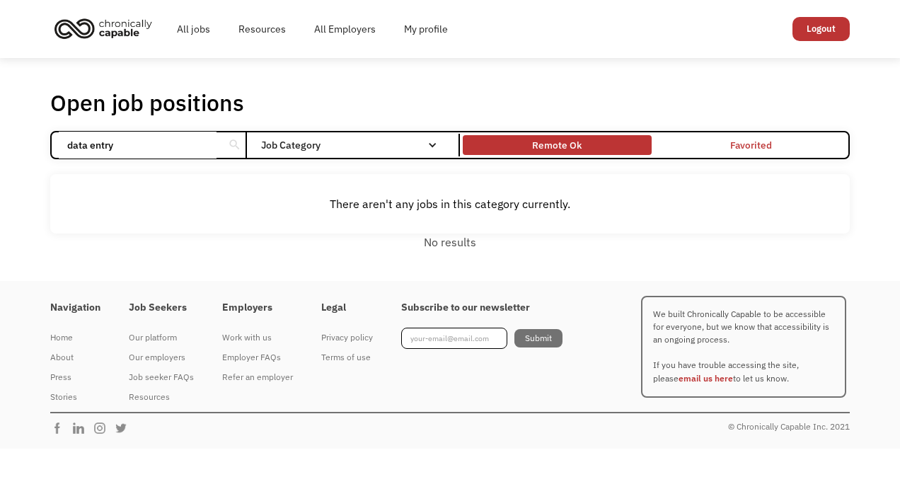
type input "data entry"
click at [589, 143] on div "Remote Ok" at bounding box center [557, 145] width 188 height 13
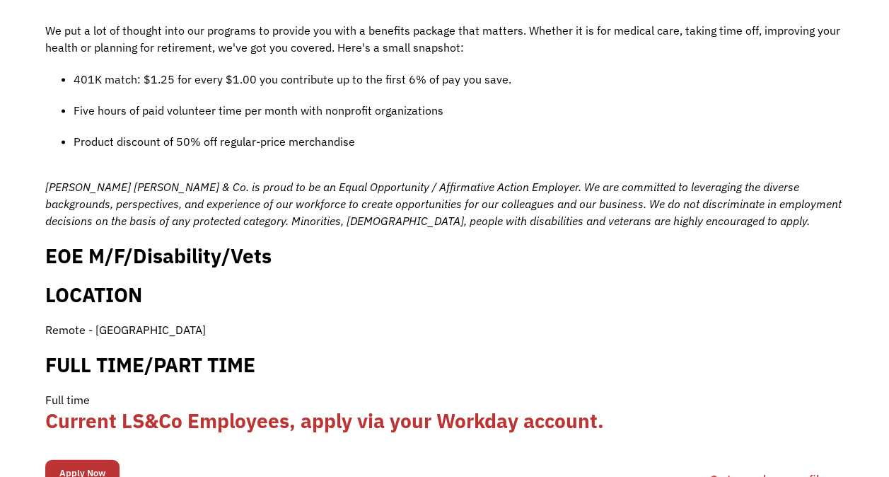
scroll to position [1275, 0]
